Goal: Task Accomplishment & Management: Use online tool/utility

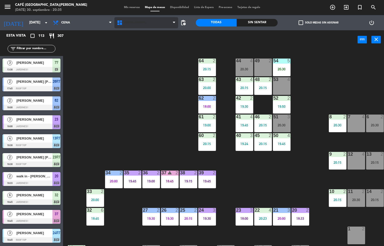
click at [132, 22] on span "Restaurante" at bounding box center [135, 23] width 22 height 4
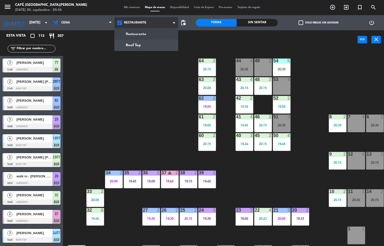
click at [145, 48] on ng-component "menu Café Museo [PERSON_NAME] [DATE] 30. septiembre - 20:36 Mis reservas Mapa d…" at bounding box center [192, 123] width 384 height 246
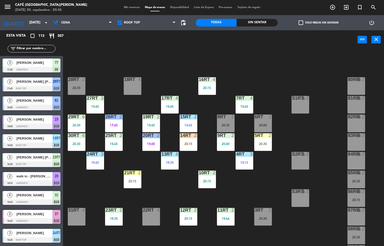
click at [132, 181] on div "20:15" at bounding box center [133, 181] width 18 height 4
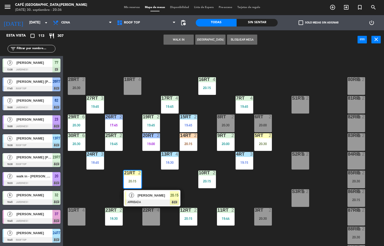
click at [154, 200] on div at bounding box center [152, 202] width 54 height 6
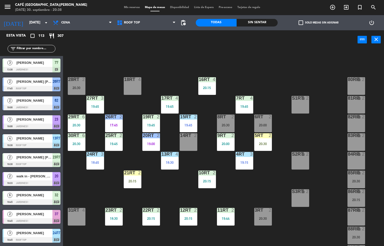
click at [95, 51] on div "18RT 4 16RT 4 20:15 28RT 2 20:30 80RR lock 2 27RT 3 19:45 7RT 4 19:45 S1RT lock…" at bounding box center [225, 147] width 317 height 196
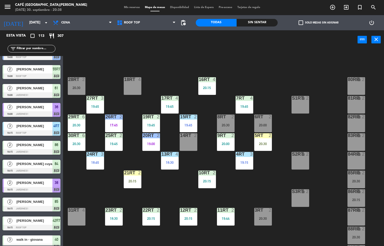
scroll to position [0, 0]
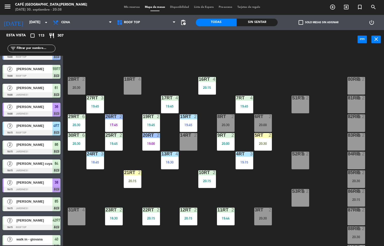
click at [262, 21] on div "Sin sentar" at bounding box center [257, 23] width 41 height 8
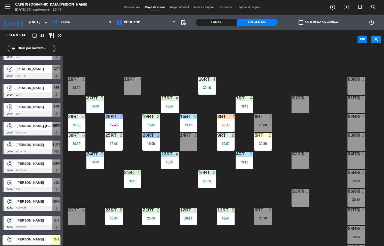
click at [112, 53] on div "18RT 4 16RT 4 20:15 28RT 2 20:30 80RR lock 2 27RT 3 19:45 7RT 4 19:45 S1RT lock…" at bounding box center [225, 147] width 317 height 196
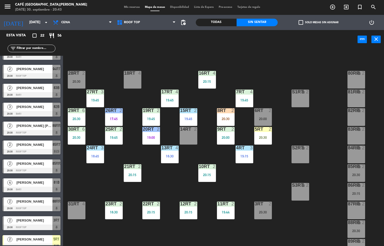
click at [154, 188] on div "18RT 4 16RT 4 20:15 28RT 2 20:30 80RR lock 2 27RT 3 19:45 7RT 4 19:45 S1RT lock…" at bounding box center [225, 147] width 317 height 196
click at [111, 132] on div "25RT 2 19:45" at bounding box center [114, 136] width 18 height 18
click at [100, 178] on div "18RT 4 16RT 4 20:15 28RT 2 20:30 80RR lock 2 27RT 3 19:45 7RT 4 19:45 S1RT lock…" at bounding box center [225, 147] width 317 height 196
click at [79, 136] on div "20:30" at bounding box center [77, 138] width 18 height 4
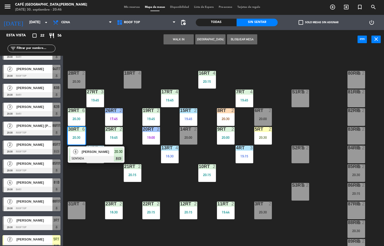
click at [210, 23] on div "Todas" at bounding box center [216, 23] width 41 height 8
click at [249, 23] on div "Sin sentar" at bounding box center [257, 23] width 41 height 8
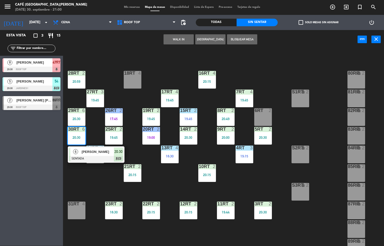
scroll to position [0, 0]
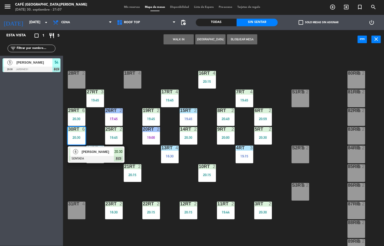
click at [219, 21] on div "Todas" at bounding box center [216, 23] width 41 height 8
click at [250, 19] on div "Sin sentar" at bounding box center [257, 23] width 41 height 8
click at [31, 63] on span "[PERSON_NAME]" at bounding box center [34, 62] width 36 height 5
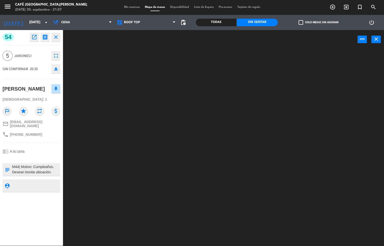
click at [142, 227] on div at bounding box center [225, 147] width 317 height 196
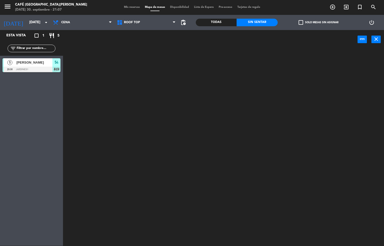
click at [187, 225] on div at bounding box center [225, 147] width 317 height 196
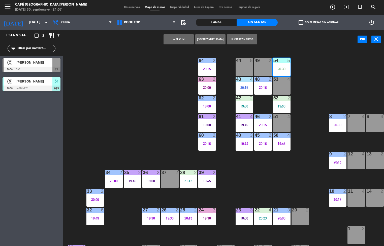
click at [41, 61] on span "[PERSON_NAME]" at bounding box center [34, 62] width 36 height 5
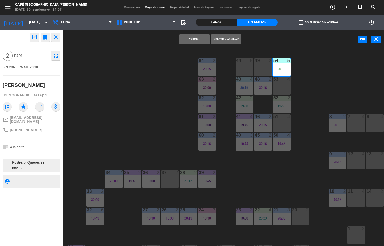
click at [153, 106] on div "44 5 49 2 54 5 20:30 64 2 20:15 48 2 20:15 53 4 63 2 20:00 43 4 20:15 62 2 18:0…" at bounding box center [225, 147] width 317 height 196
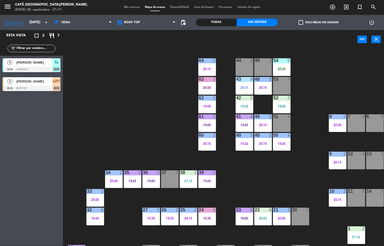
click at [220, 23] on div "Todas" at bounding box center [216, 23] width 41 height 8
click at [260, 22] on div "Sin sentar" at bounding box center [257, 23] width 41 height 8
